Goal: Task Accomplishment & Management: Use online tool/utility

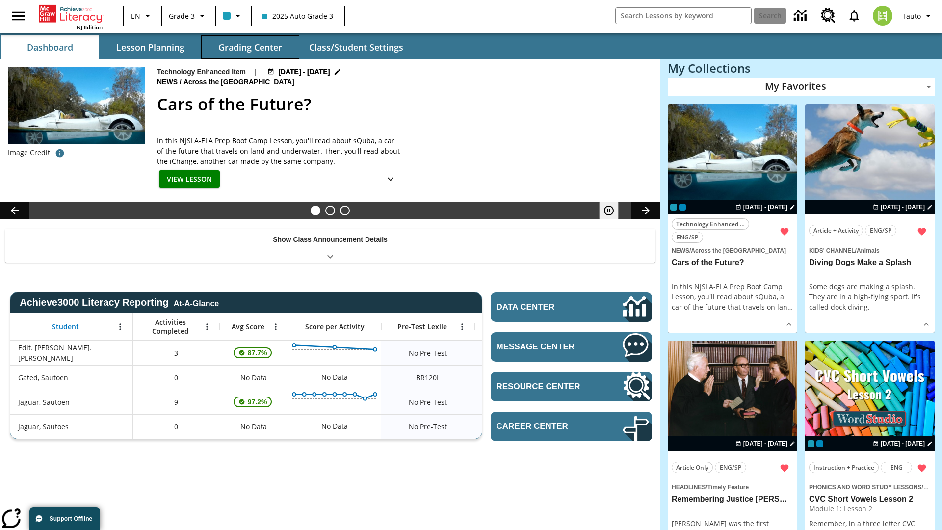
click at [250, 47] on button "Grading Center" at bounding box center [250, 47] width 98 height 24
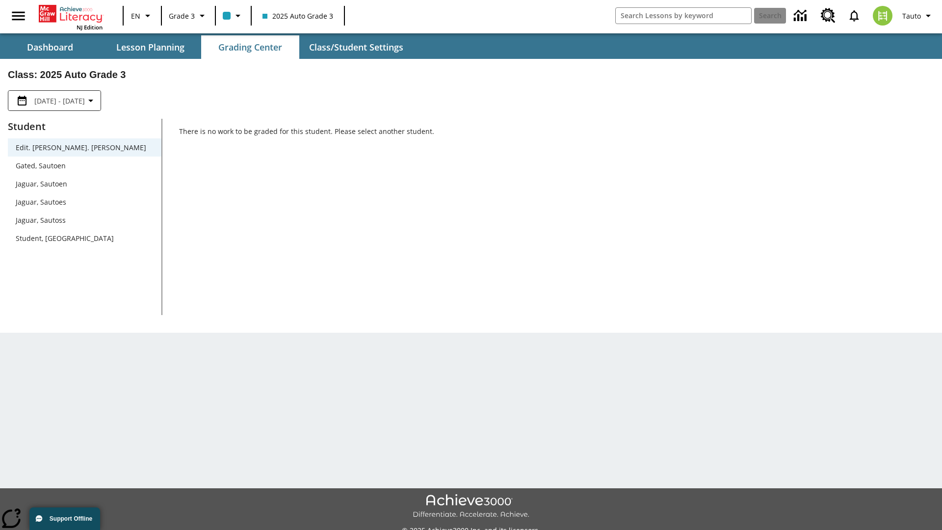
click at [84, 184] on span "Jaguar, Sautoen" at bounding box center [85, 184] width 138 height 10
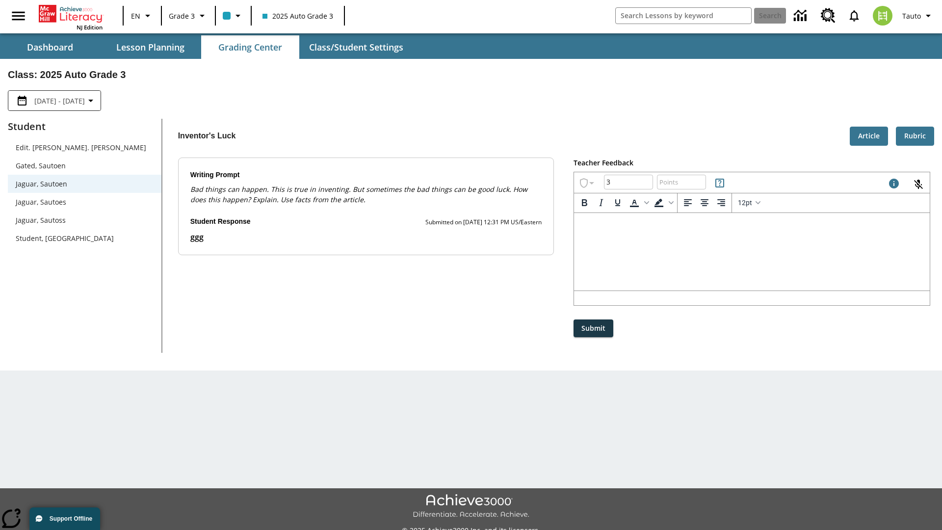
type input "3"
type input "10"
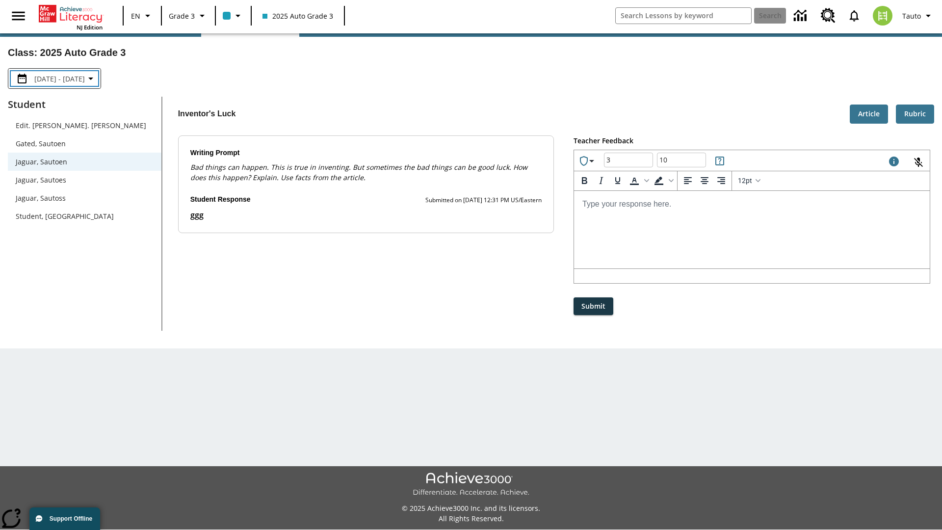
click at [752, 204] on p "Type your response here." at bounding box center [752, 203] width 340 height 11
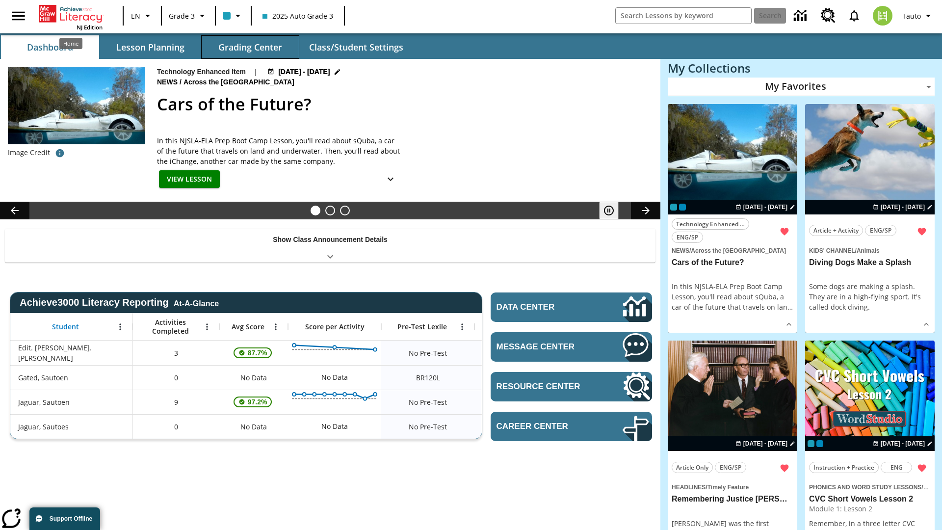
click at [250, 47] on button "Grading Center" at bounding box center [250, 47] width 98 height 24
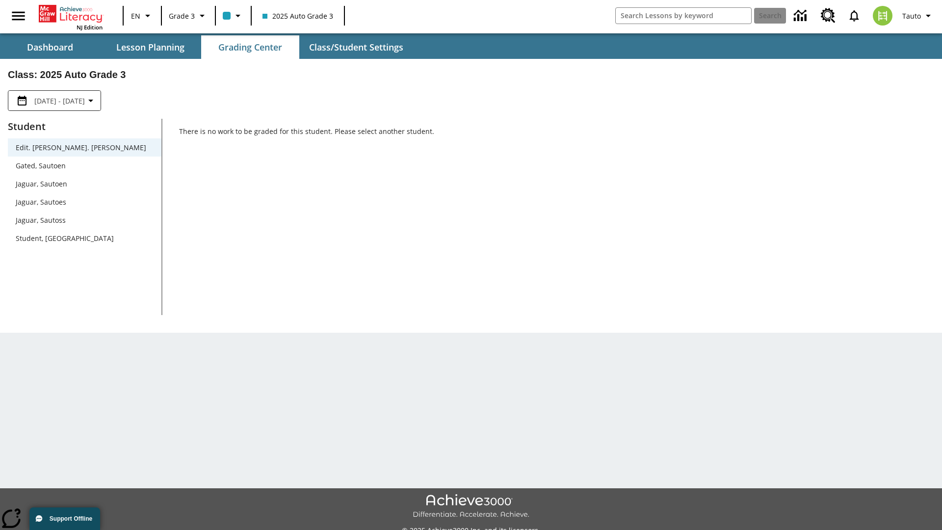
click at [84, 184] on span "Jaguar, Sautoen" at bounding box center [85, 184] width 138 height 10
